Goal: Information Seeking & Learning: Find specific fact

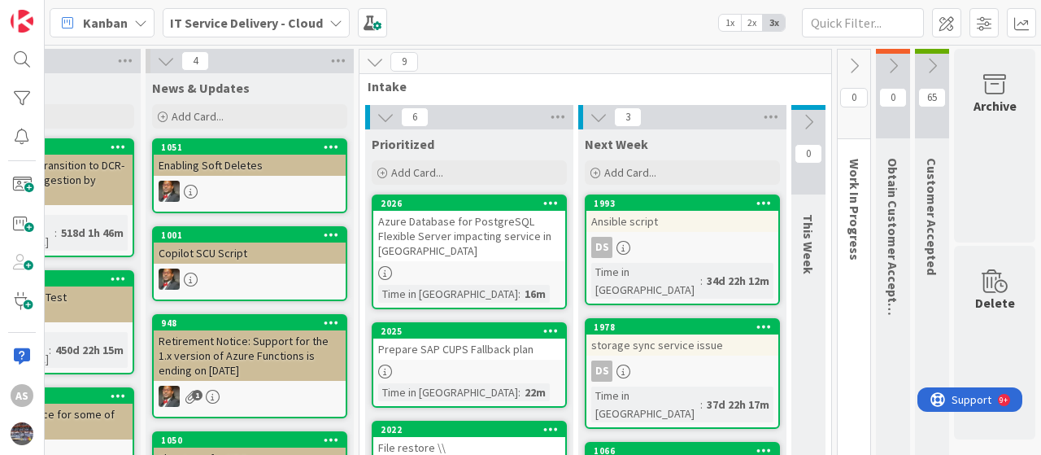
click at [329, 17] on icon at bounding box center [335, 22] width 13 height 13
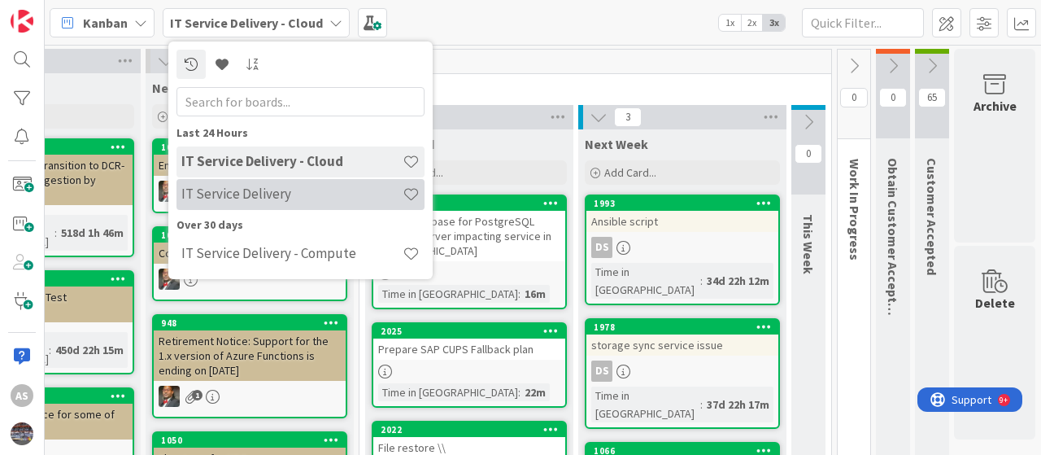
click at [249, 185] on h4 "IT Service Delivery" at bounding box center [291, 193] width 221 height 16
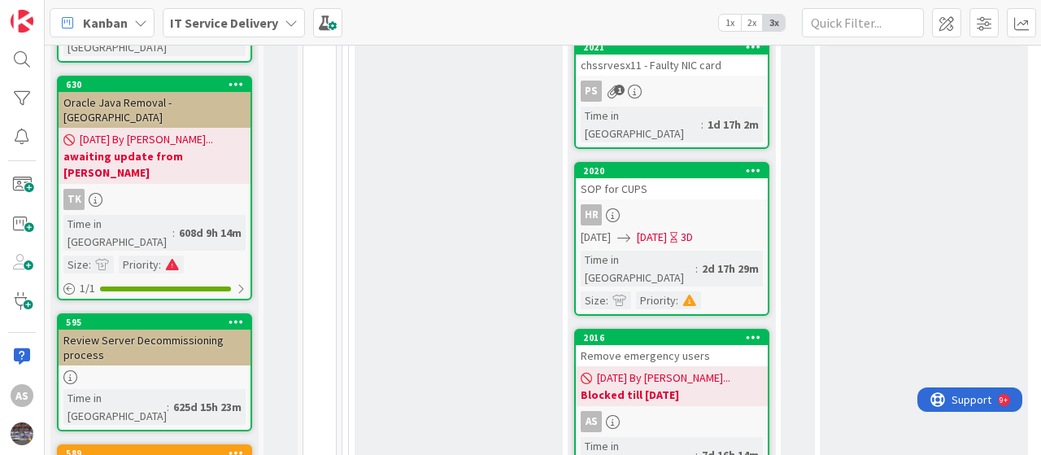
scroll to position [466, 0]
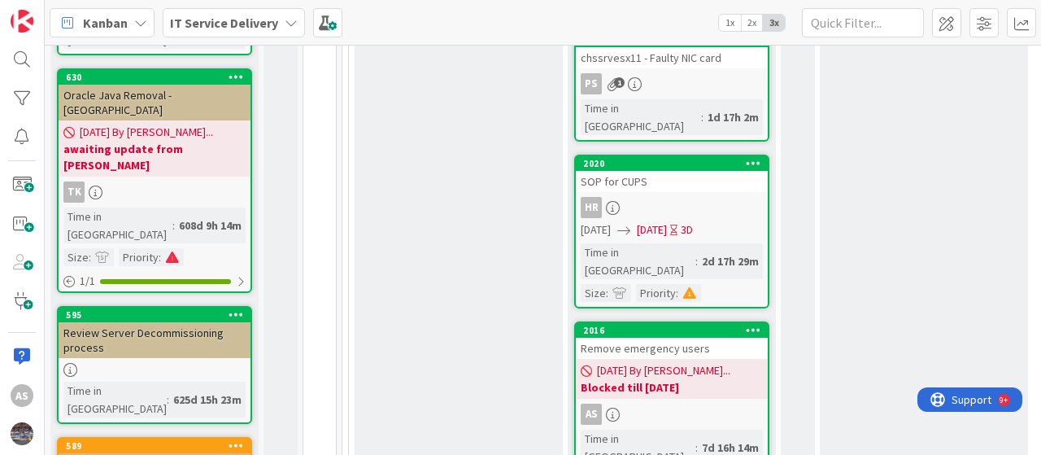
click at [667, 338] on div "Remove emergency users" at bounding box center [672, 348] width 192 height 21
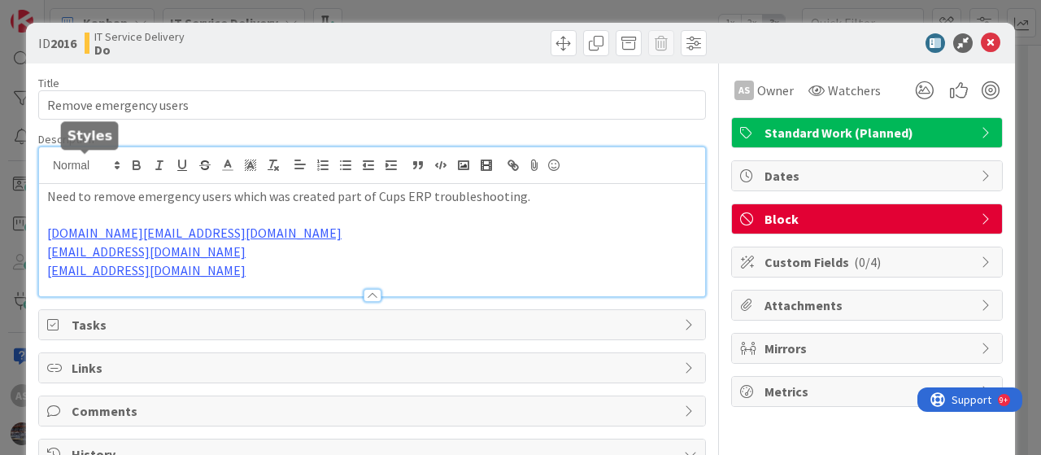
click at [48, 166] on div "Need to remove emergency users which was created part of Cups ERP troubleshooti…" at bounding box center [372, 221] width 666 height 149
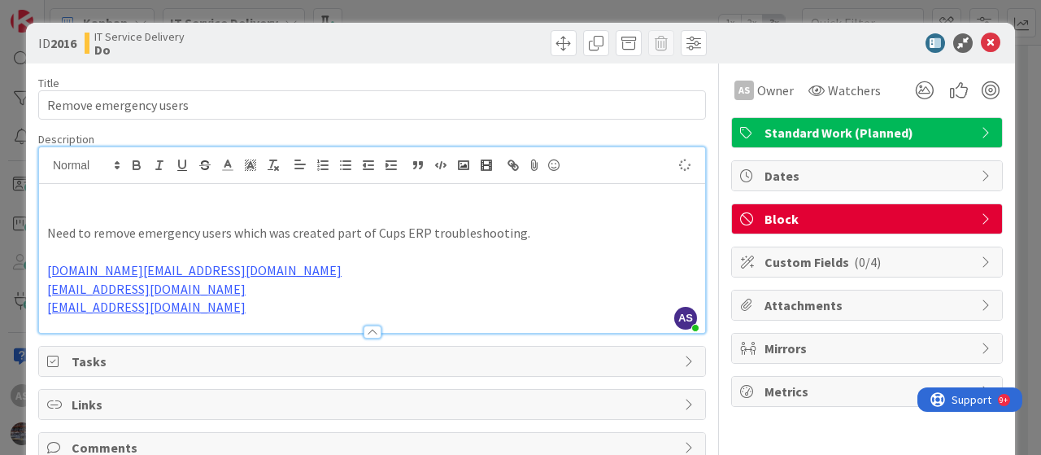
click at [44, 196] on div "Need to remove emergency users which was created part of Cups ERP troubleshooti…" at bounding box center [372, 258] width 666 height 149
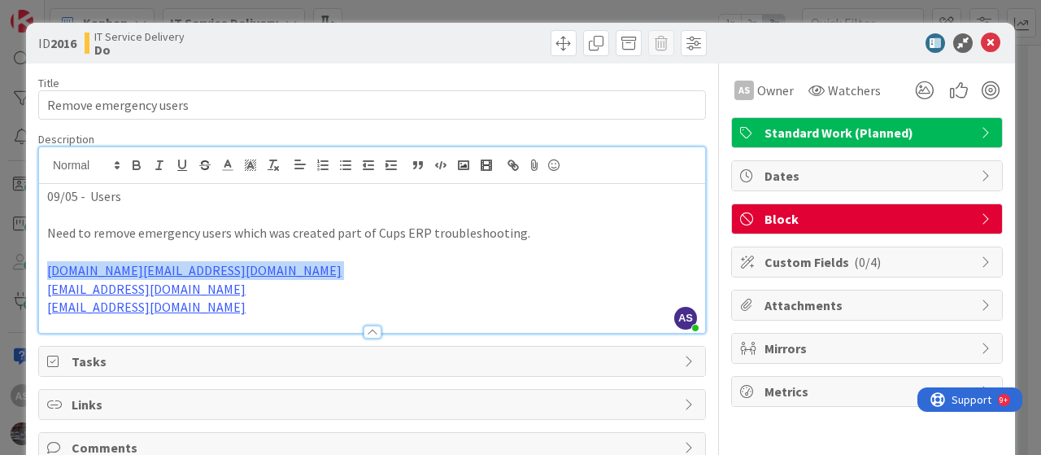
drag, startPoint x: 273, startPoint y: 270, endPoint x: 38, endPoint y: 268, distance: 234.3
click at [39, 268] on div "09/05 - Users Need to remove emergency users which was created part of Cups ERP…" at bounding box center [372, 258] width 666 height 149
copy p "[DOMAIN_NAME][EMAIL_ADDRESS][DOMAIN_NAME]"
click at [163, 199] on p "09/05 - Users" at bounding box center [372, 196] width 650 height 19
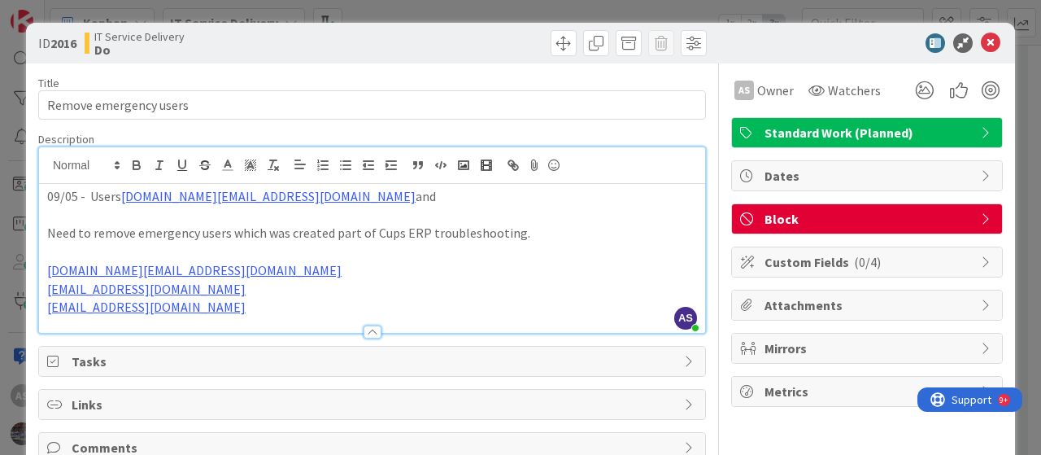
drag, startPoint x: 267, startPoint y: 289, endPoint x: 37, endPoint y: 286, distance: 229.4
click at [39, 286] on div "09/05 - Users [DOMAIN_NAME][EMAIL_ADDRESS][DOMAIN_NAME] and Need to remove emer…" at bounding box center [372, 258] width 666 height 149
copy link "[EMAIL_ADDRESS][DOMAIN_NAME]"
click at [379, 196] on p "09/05 - Users [DOMAIN_NAME][EMAIL_ADDRESS][DOMAIN_NAME] and" at bounding box center [372, 196] width 650 height 19
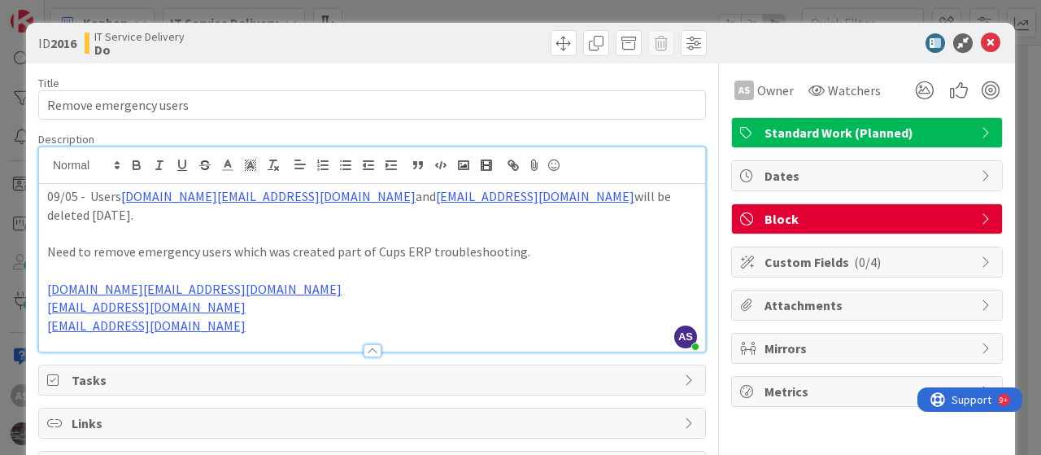
click at [233, 220] on p "09/05 - Users [DOMAIN_NAME][EMAIL_ADDRESS][DOMAIN_NAME] and [EMAIL_ADDRESS][DOM…" at bounding box center [372, 205] width 650 height 37
click at [71, 237] on p at bounding box center [372, 233] width 650 height 19
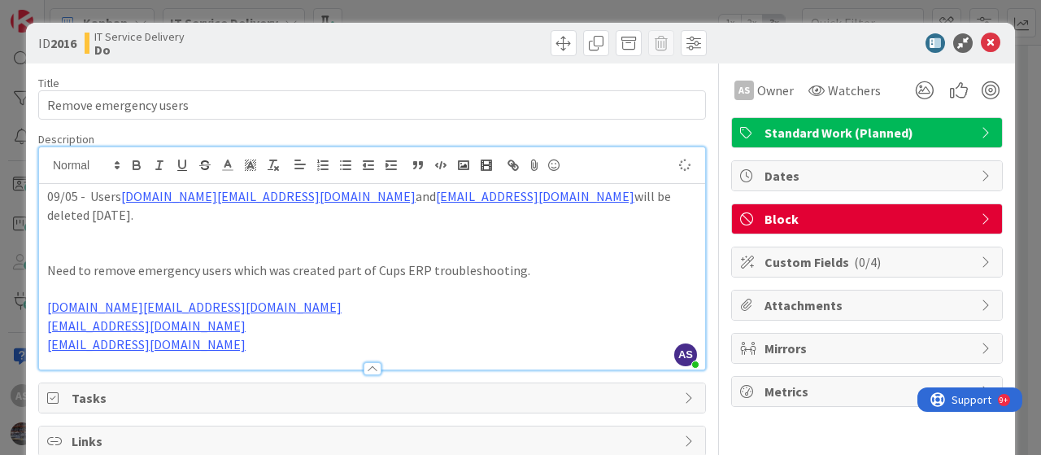
click at [133, 250] on p at bounding box center [372, 251] width 650 height 19
click at [114, 210] on p "09/05 - Users [DOMAIN_NAME][EMAIL_ADDRESS][DOMAIN_NAME] and [EMAIL_ADDRESS][DOM…" at bounding box center [372, 205] width 650 height 37
click at [77, 239] on p at bounding box center [372, 233] width 650 height 19
click at [342, 196] on p "09/05 - Users [DOMAIN_NAME][EMAIL_ADDRESS][DOMAIN_NAME] and [EMAIL_ADDRESS][DOM…" at bounding box center [372, 205] width 650 height 37
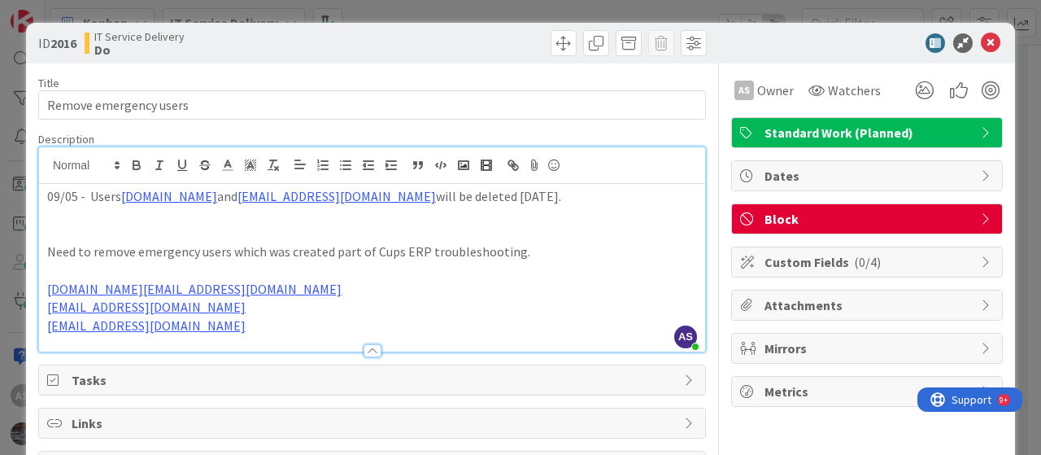
click at [446, 199] on p "09/05 - Users [DOMAIN_NAME] and [DOMAIN_NAME][EMAIL_ADDRESS][DOMAIN_NAME] will …" at bounding box center [372, 196] width 650 height 19
click at [447, 198] on p "09/05 - Users [DOMAIN_NAME] and [DOMAIN_NAME] will be deleted [DATE]." at bounding box center [372, 196] width 650 height 19
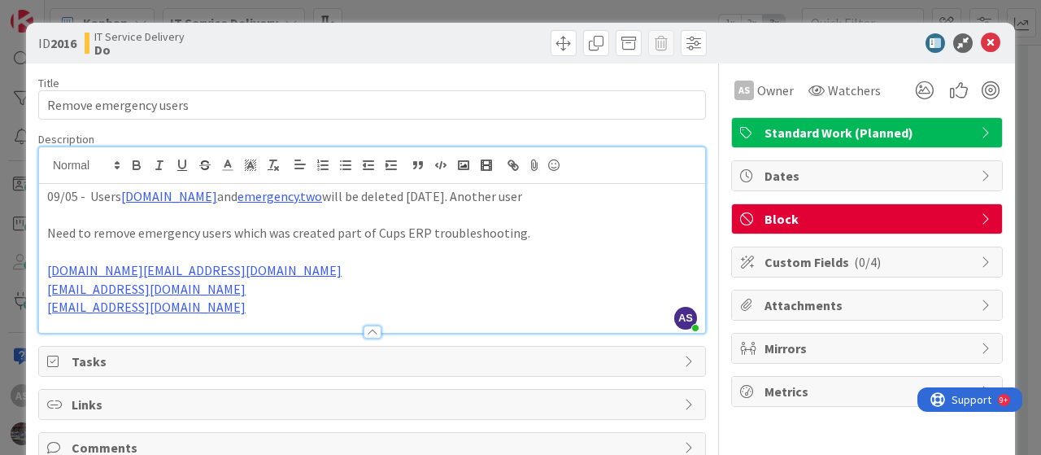
drag, startPoint x: 275, startPoint y: 304, endPoint x: 40, endPoint y: 312, distance: 235.2
click at [40, 312] on div "09/05 - Users [DOMAIN_NAME] and [DOMAIN_NAME] will be deleted [DATE]. Another u…" at bounding box center [372, 258] width 666 height 149
copy link "[EMAIL_ADDRESS][DOMAIN_NAME]"
click at [527, 191] on p "09/05 - Users [DOMAIN_NAME] and [DOMAIN_NAME] will be deleted [DATE]. Another u…" at bounding box center [372, 196] width 650 height 19
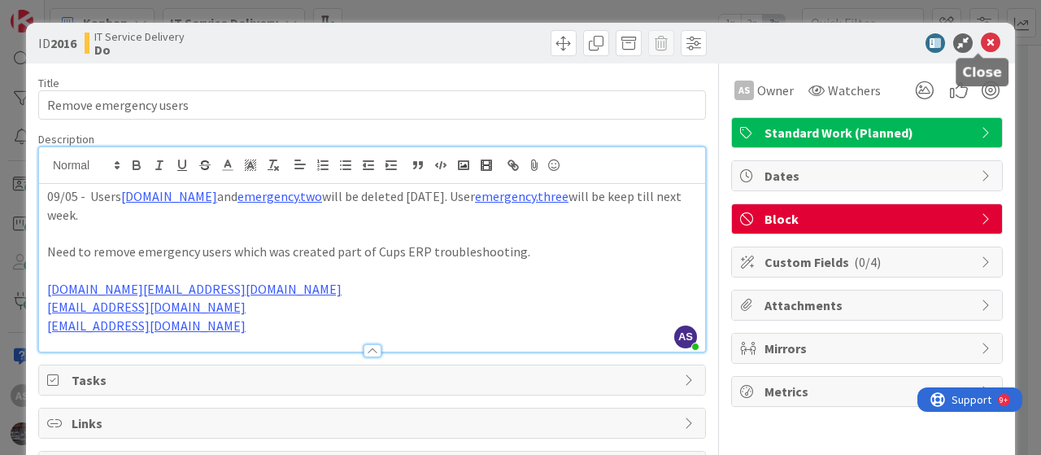
click at [981, 42] on icon at bounding box center [991, 43] width 20 height 20
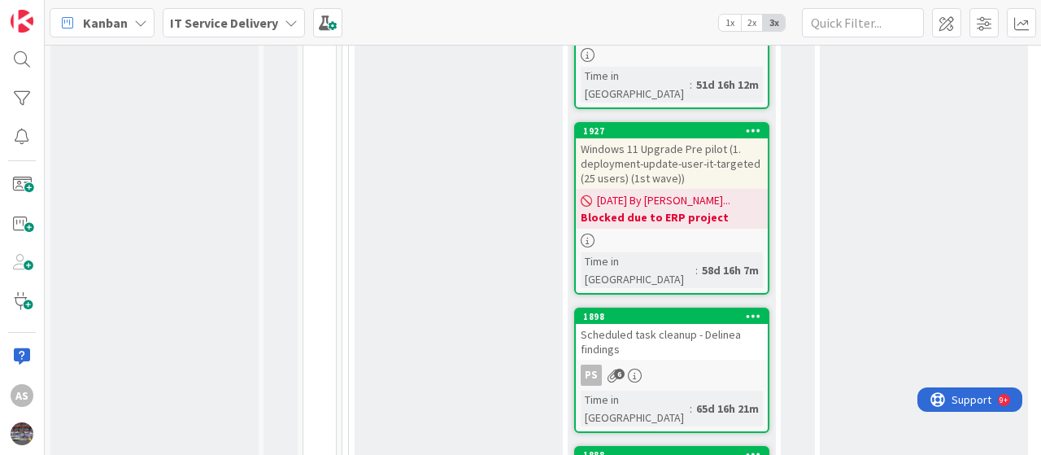
scroll to position [2398, 0]
